Goal: Information Seeking & Learning: Learn about a topic

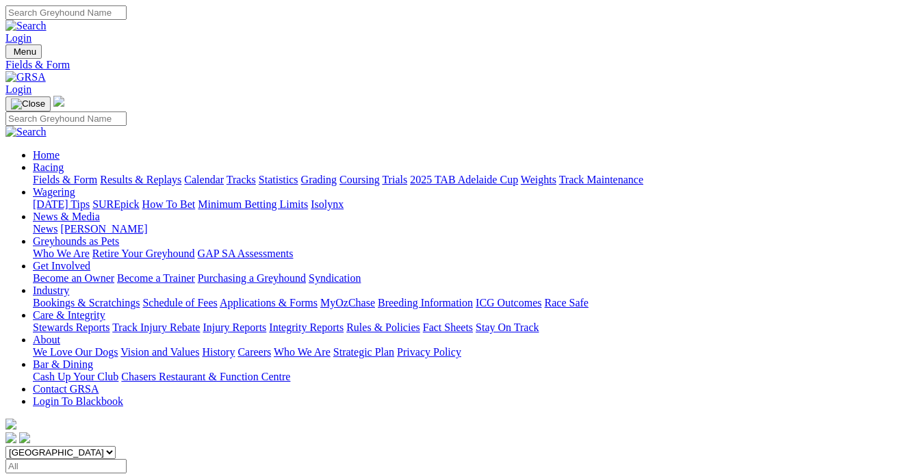
click at [169, 174] on link "Results & Replays" at bounding box center [140, 180] width 81 height 12
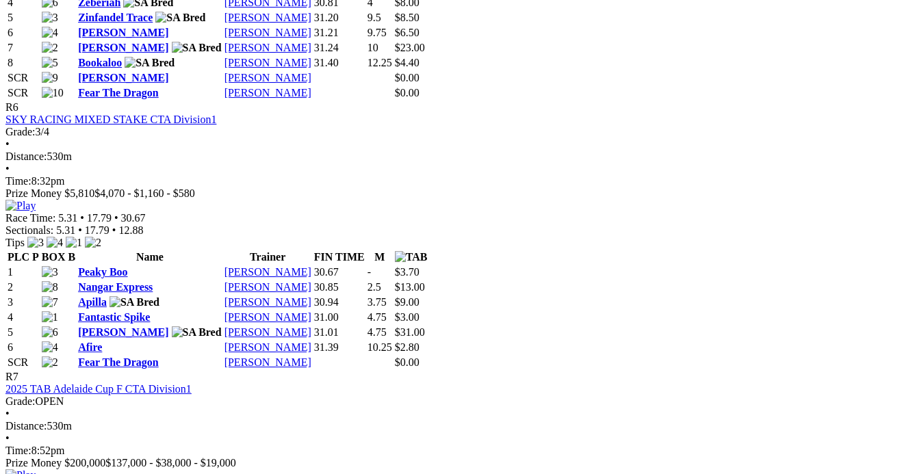
scroll to position [2053, 0]
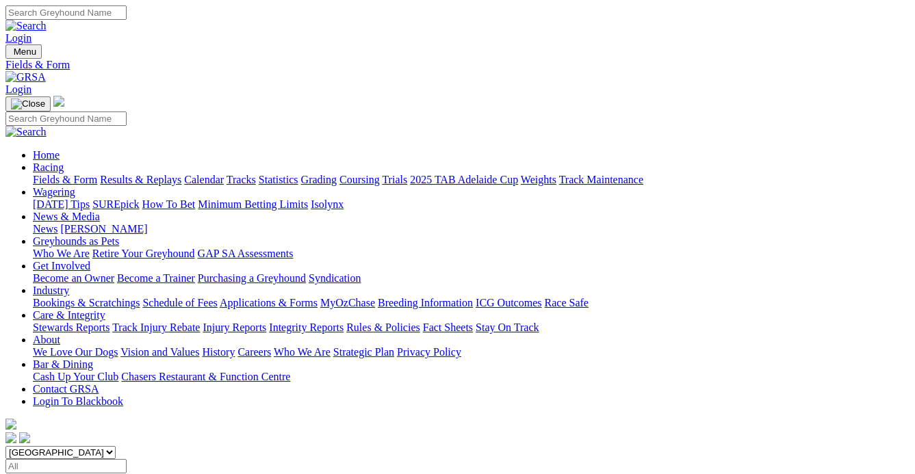
click at [167, 174] on link "Results & Replays" at bounding box center [140, 180] width 81 height 12
click at [116, 446] on select "South Australia New South Wales Northern Territory Queensland Tasmania Victoria…" at bounding box center [60, 452] width 110 height 13
select select "NSW"
click at [30, 446] on select "South Australia New South Wales Northern Territory Queensland Tasmania Victoria…" at bounding box center [60, 452] width 110 height 13
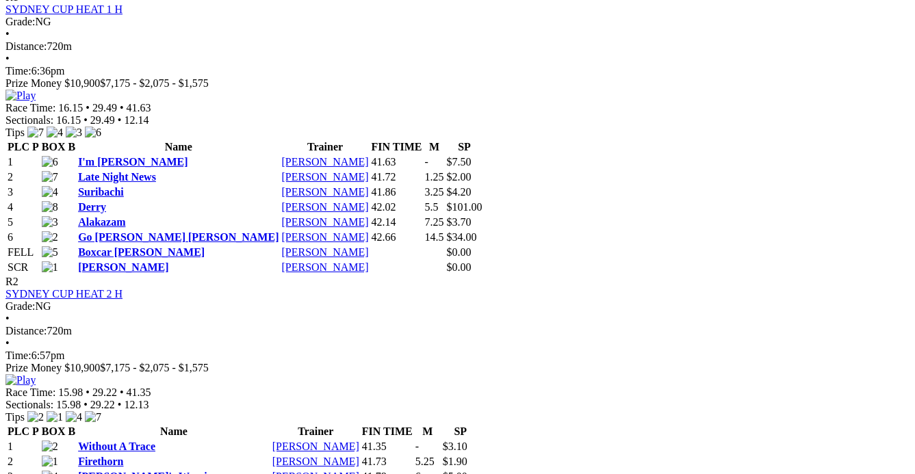
scroll to position [684, 0]
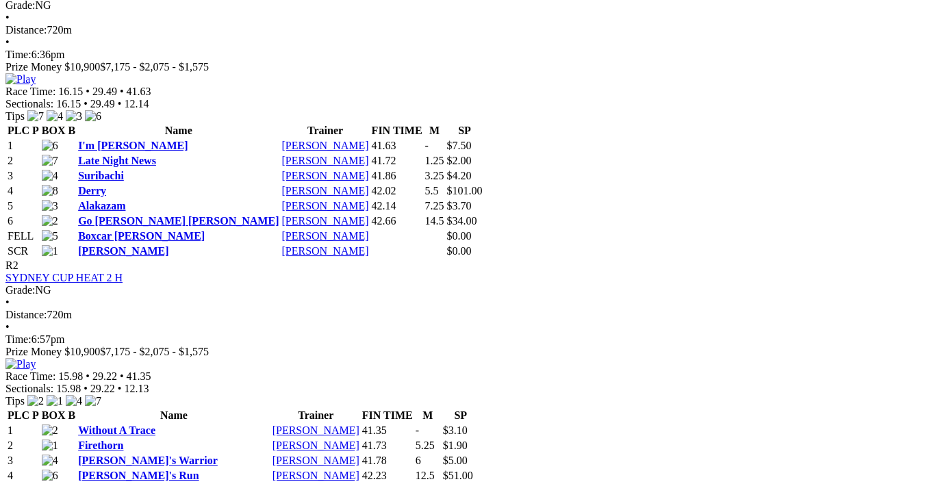
drag, startPoint x: 606, startPoint y: 269, endPoint x: 606, endPoint y: 333, distance: 63.7
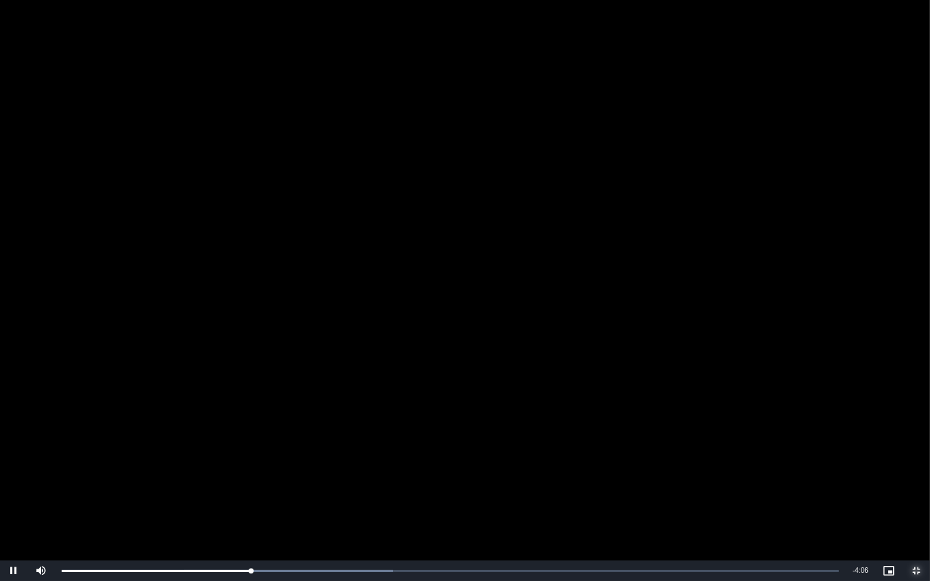
click at [914, 474] on span "Video Player" at bounding box center [915, 571] width 27 height 0
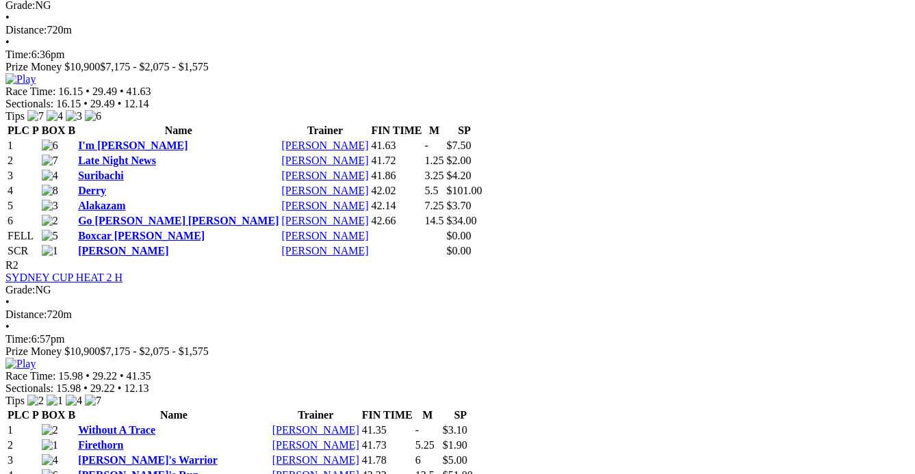
scroll to position [746, 0]
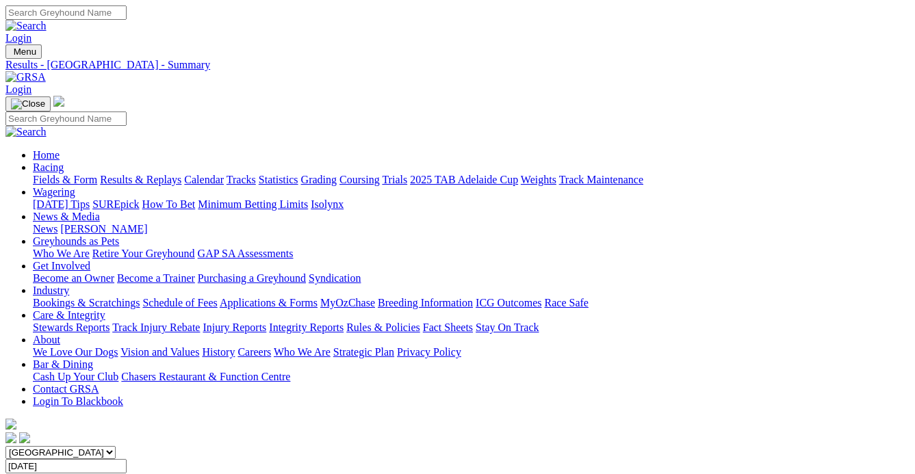
click at [116, 446] on select "South Australia New South Wales Northern Territory Queensland Tasmania Victoria…" at bounding box center [60, 452] width 110 height 13
select select "QLD"
click at [30, 446] on select "South Australia New South Wales Northern Territory Queensland Tasmania Victoria…" at bounding box center [60, 452] width 110 height 13
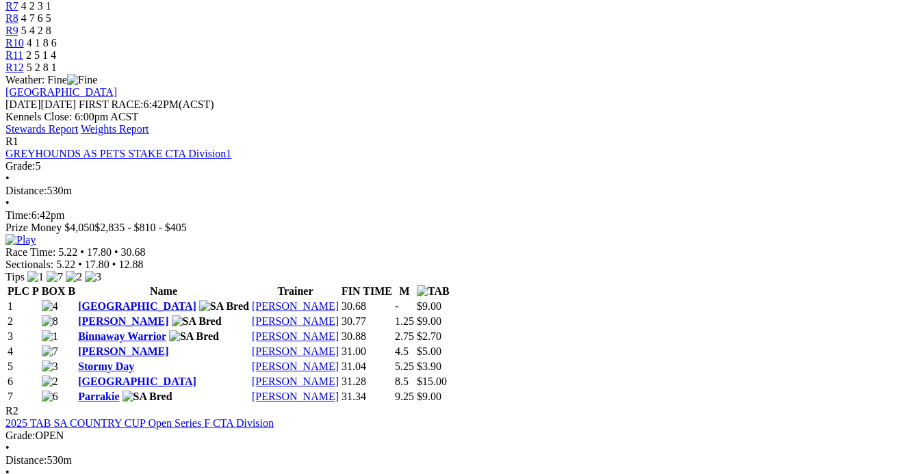
scroll to position [684, 0]
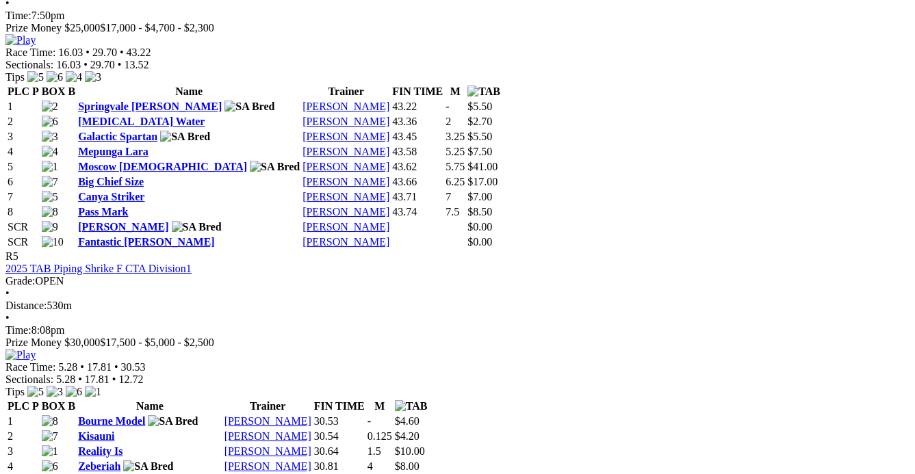
scroll to position [1555, 0]
